Goal: Navigation & Orientation: Find specific page/section

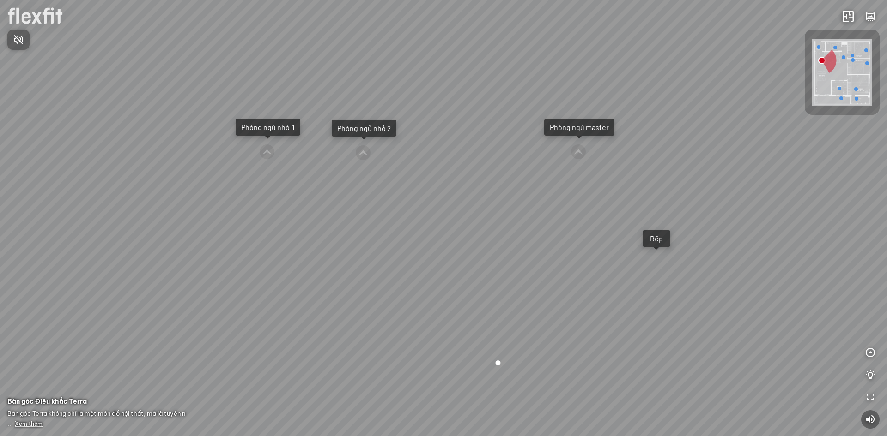
click at [870, 354] on div at bounding box center [443, 218] width 887 height 436
click at [870, 354] on icon "button" at bounding box center [870, 353] width 11 height 11
click at [867, 418] on icon "button" at bounding box center [870, 419] width 11 height 11
click at [654, 236] on div "Bếp" at bounding box center [656, 238] width 17 height 9
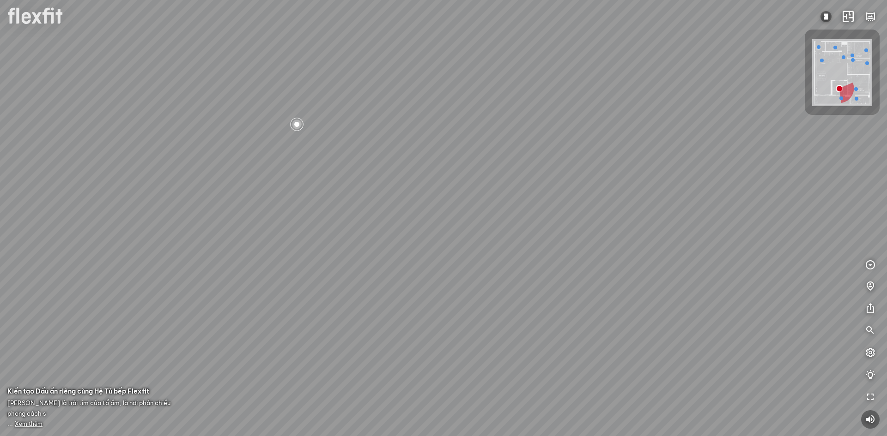
click at [30, 422] on span "Xem thêm" at bounding box center [29, 424] width 28 height 7
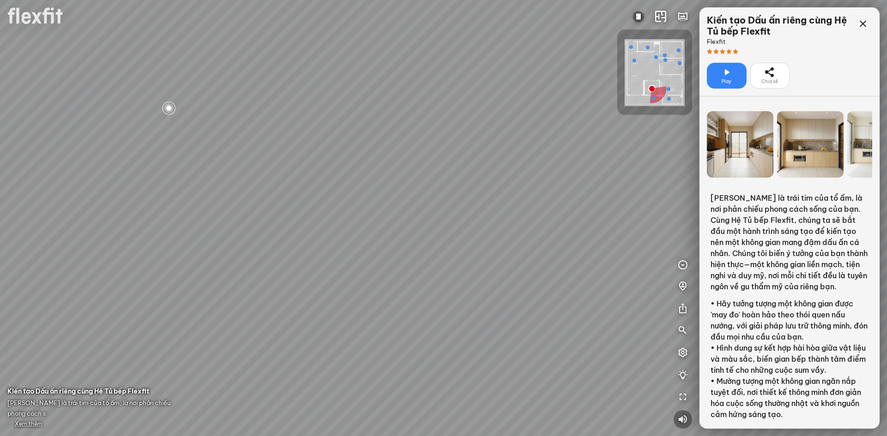
click at [727, 69] on icon at bounding box center [726, 72] width 11 height 11
